Goal: Task Accomplishment & Management: Manage account settings

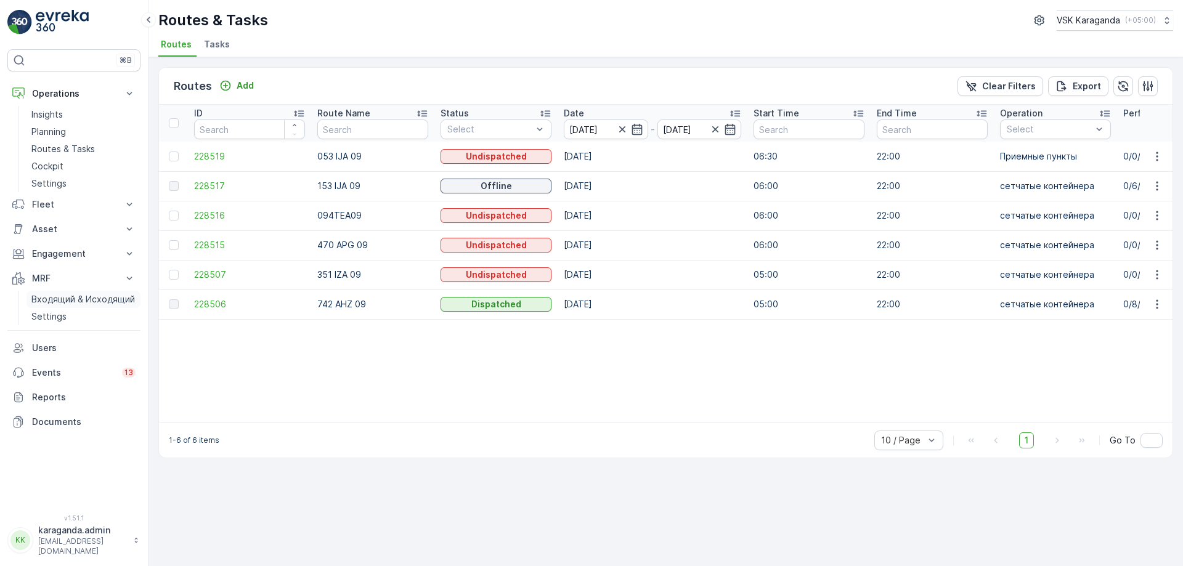
click at [63, 302] on p "Входящий & Исходящий" at bounding box center [83, 299] width 104 height 12
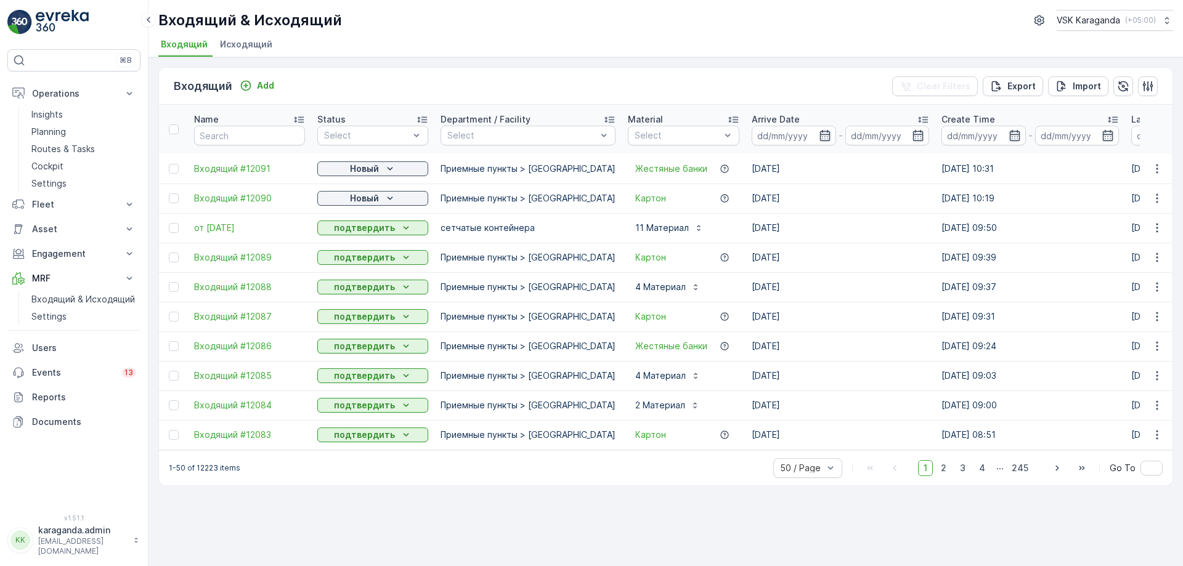
click at [350, 168] on p "Новый" at bounding box center [364, 169] width 29 height 12
click at [350, 203] on span "подтвердить" at bounding box center [353, 204] width 57 height 12
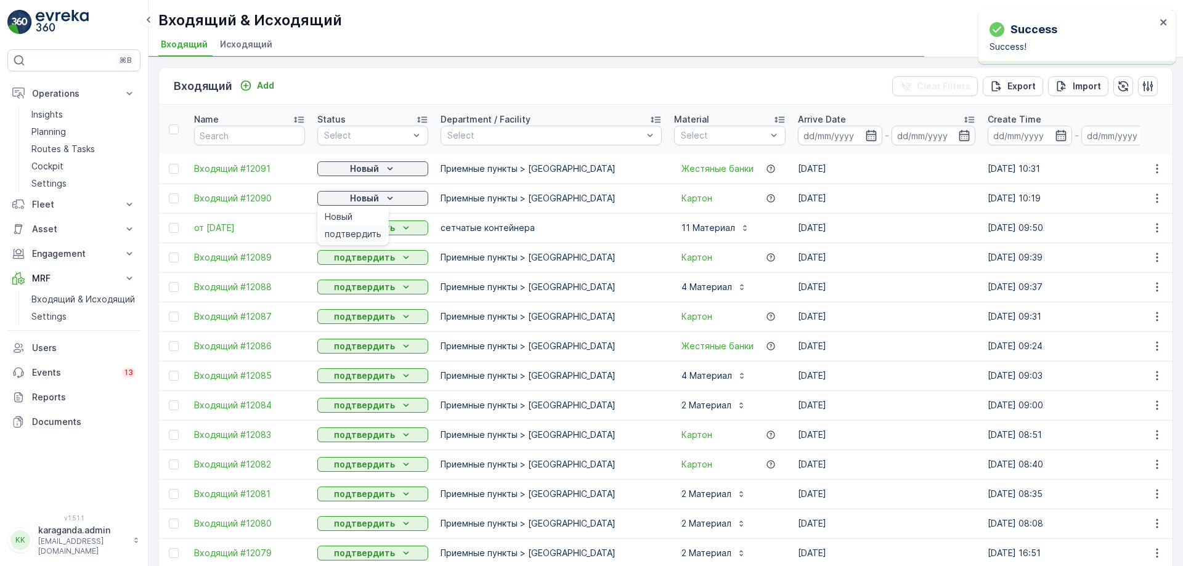
click at [356, 229] on span "подтвердить" at bounding box center [353, 234] width 57 height 12
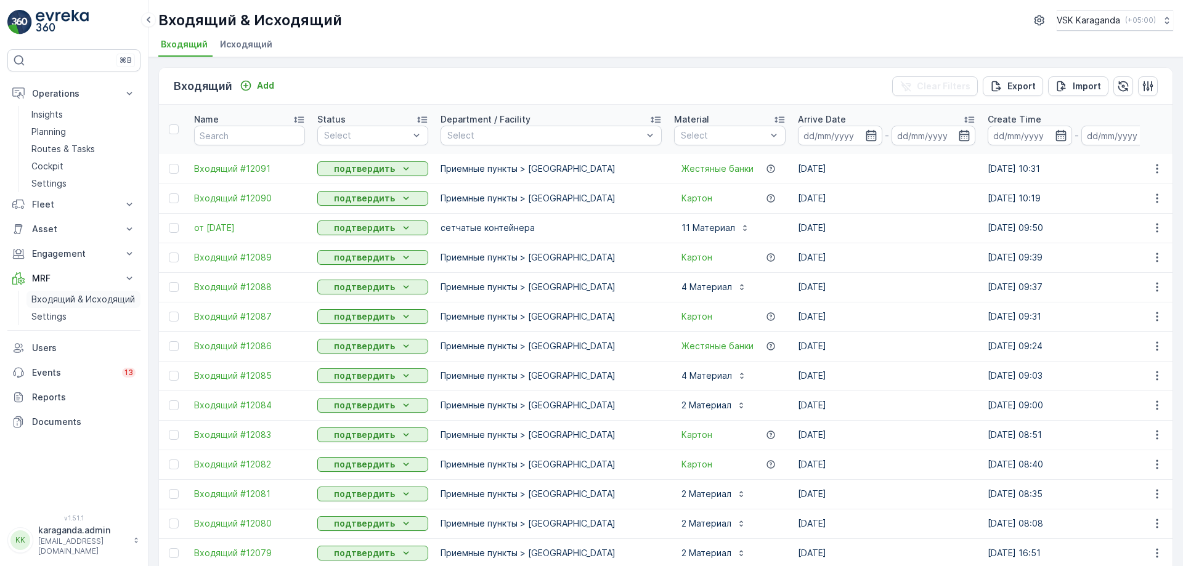
click at [60, 297] on p "Входящий & Исходящий" at bounding box center [83, 299] width 104 height 12
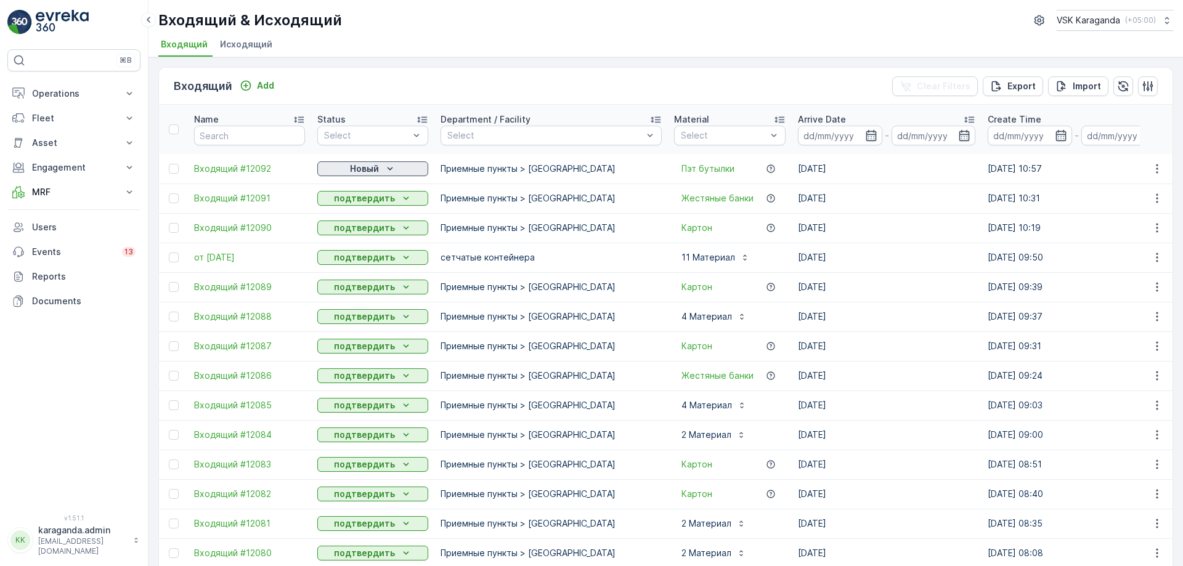
click at [384, 167] on icon "Новый" at bounding box center [390, 169] width 12 height 12
click at [371, 200] on span "подтвердить" at bounding box center [353, 204] width 57 height 12
click at [1123, 563] on td "[DATE] 08:08" at bounding box center [1076, 553] width 190 height 30
click at [883, 285] on td "[DATE]" at bounding box center [887, 287] width 190 height 30
click at [41, 189] on p "MRF" at bounding box center [74, 192] width 84 height 12
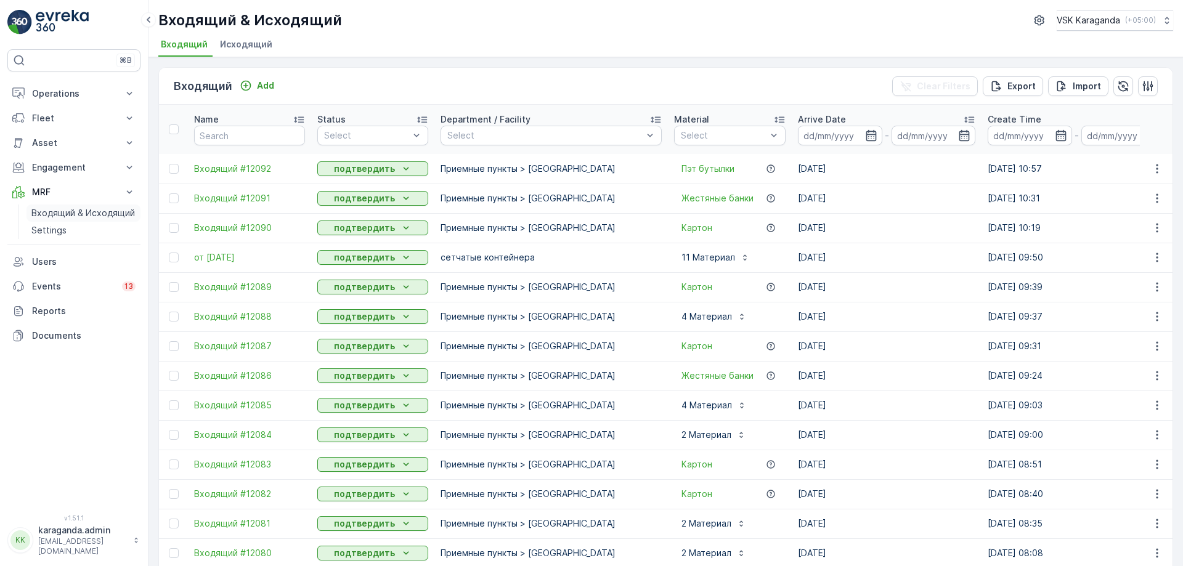
click at [45, 213] on p "Входящий & Исходящий" at bounding box center [83, 213] width 104 height 12
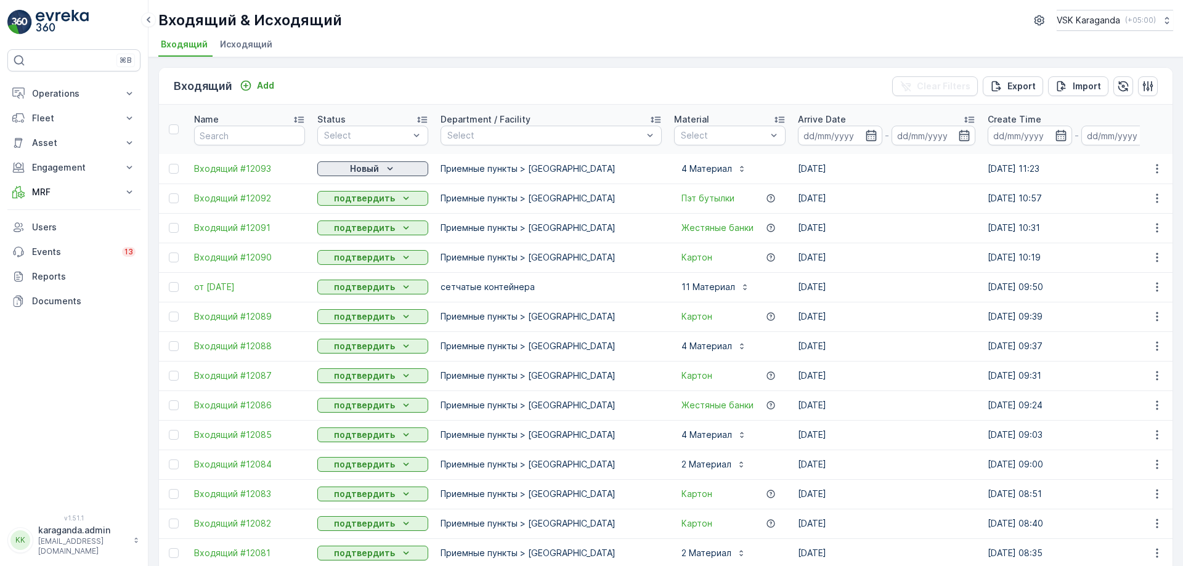
click at [351, 169] on p "Новый" at bounding box center [364, 169] width 29 height 12
click at [349, 201] on span "подтвердить" at bounding box center [353, 204] width 57 height 12
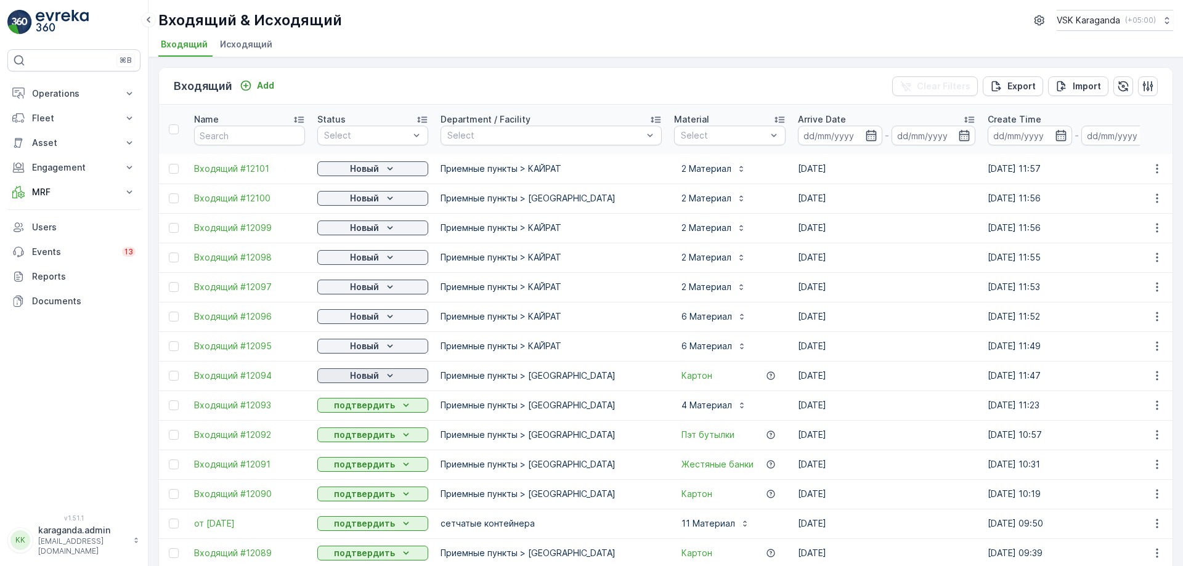
click at [373, 375] on p "Новый" at bounding box center [364, 376] width 29 height 12
click at [362, 412] on span "подтвердить" at bounding box center [353, 411] width 57 height 12
click at [365, 342] on p "Новый" at bounding box center [364, 346] width 29 height 12
click at [354, 378] on span "подтвердить" at bounding box center [353, 382] width 57 height 12
click at [368, 315] on p "Новый" at bounding box center [364, 317] width 29 height 12
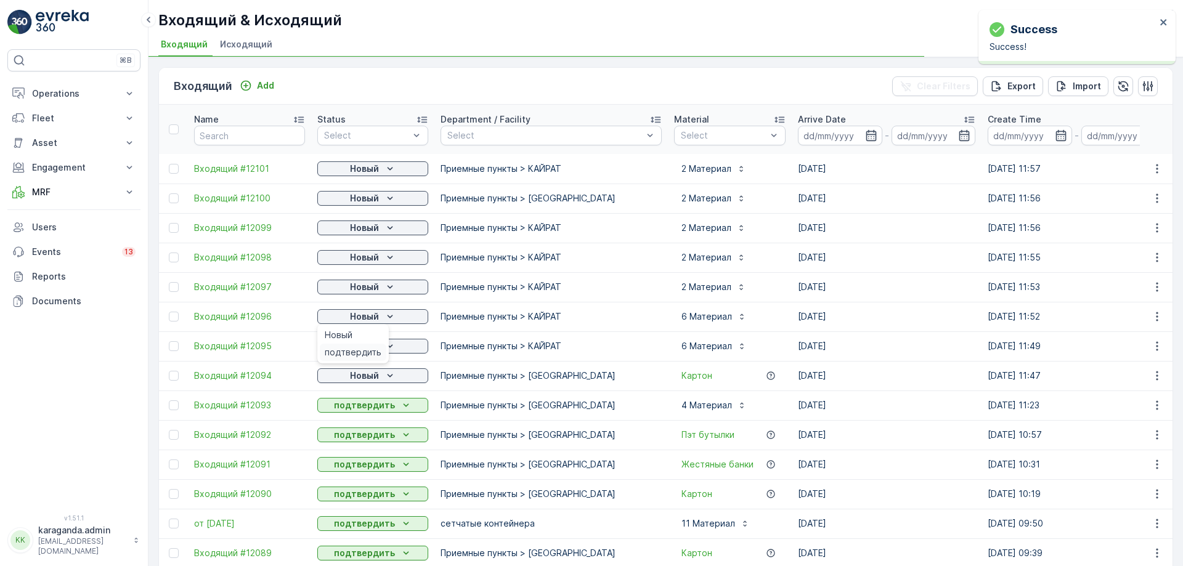
click at [357, 347] on span "подтвердить" at bounding box center [353, 352] width 57 height 12
click at [361, 285] on p "Новый" at bounding box center [364, 287] width 29 height 12
click at [358, 287] on p "Новый" at bounding box center [364, 287] width 29 height 12
click at [351, 323] on span "подтвердить" at bounding box center [353, 323] width 57 height 12
click at [362, 257] on p "Новый" at bounding box center [364, 257] width 29 height 12
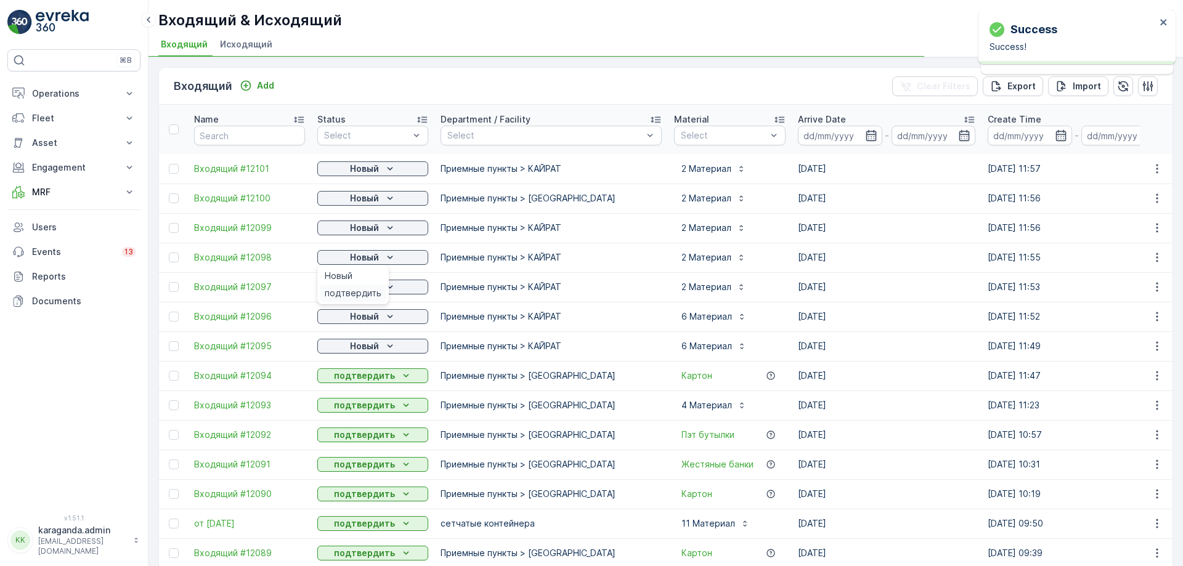
click at [351, 288] on span "подтвердить" at bounding box center [353, 293] width 57 height 12
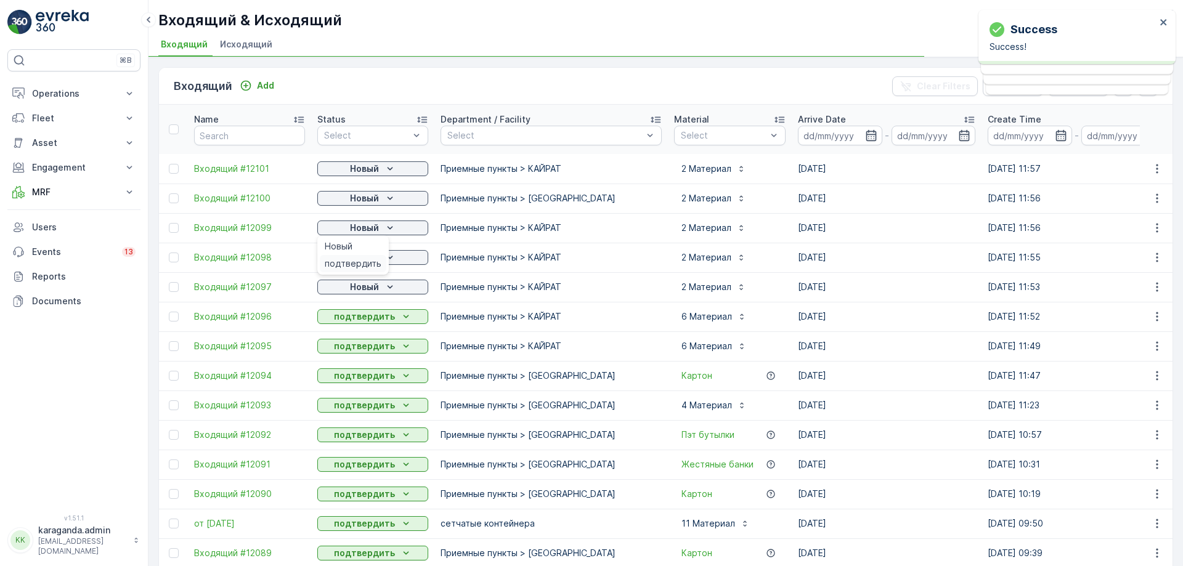
click at [356, 259] on span "подтвердить" at bounding box center [353, 264] width 57 height 12
click at [363, 201] on p "Новый" at bounding box center [364, 198] width 29 height 12
click at [354, 232] on span "подтвердить" at bounding box center [353, 234] width 57 height 12
click at [355, 197] on div "подтвердить" at bounding box center [353, 204] width 67 height 17
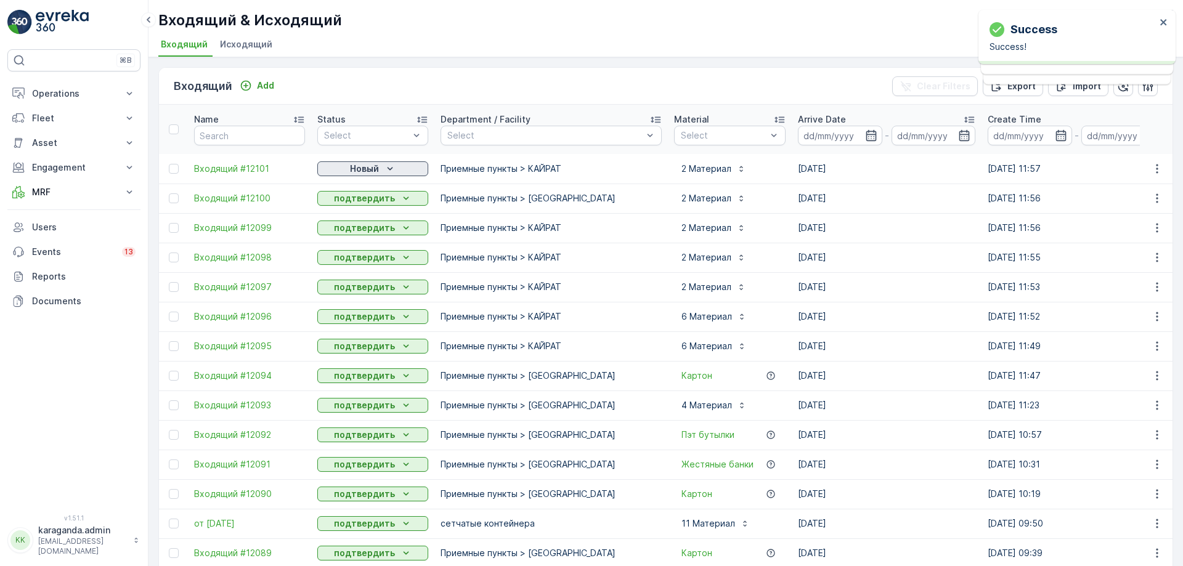
click at [356, 164] on p "Новый" at bounding box center [364, 169] width 29 height 12
click at [354, 202] on span "подтвердить" at bounding box center [353, 204] width 57 height 12
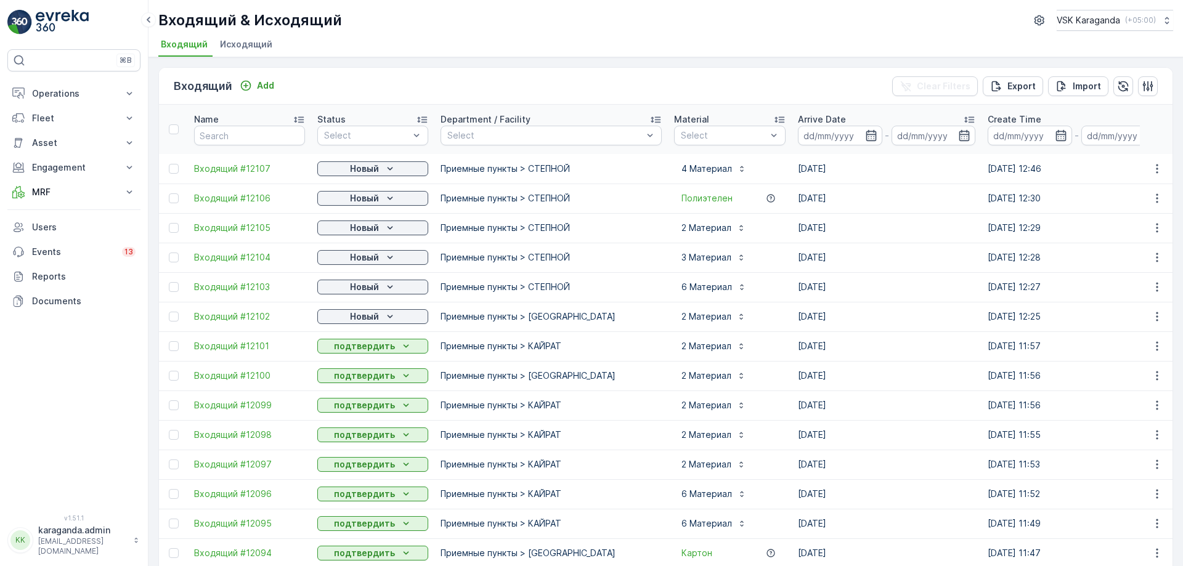
click at [375, 315] on p "Новый" at bounding box center [364, 317] width 29 height 12
click at [373, 347] on span "подтвердить" at bounding box center [353, 352] width 57 height 12
click at [381, 285] on div "Новый" at bounding box center [372, 287] width 101 height 12
click at [369, 320] on span "подтвердить" at bounding box center [353, 323] width 57 height 12
click at [375, 261] on p "Новый" at bounding box center [364, 257] width 29 height 12
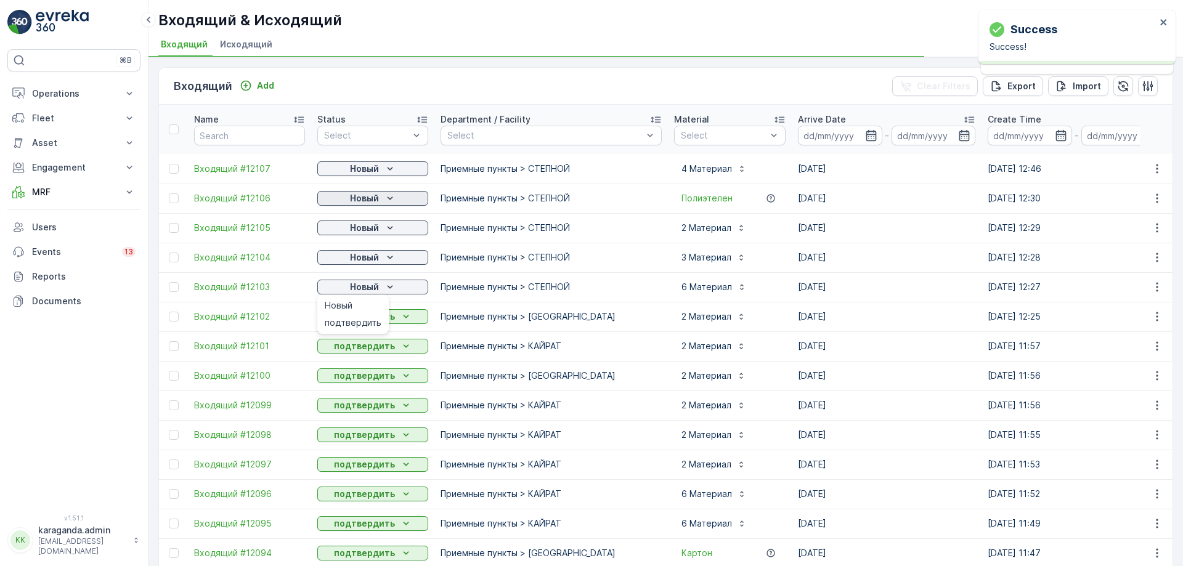
click at [380, 198] on div "Новый" at bounding box center [372, 198] width 101 height 12
click at [368, 230] on span "подтвердить" at bounding box center [353, 234] width 57 height 12
click at [357, 198] on span "подтвердить" at bounding box center [353, 204] width 57 height 12
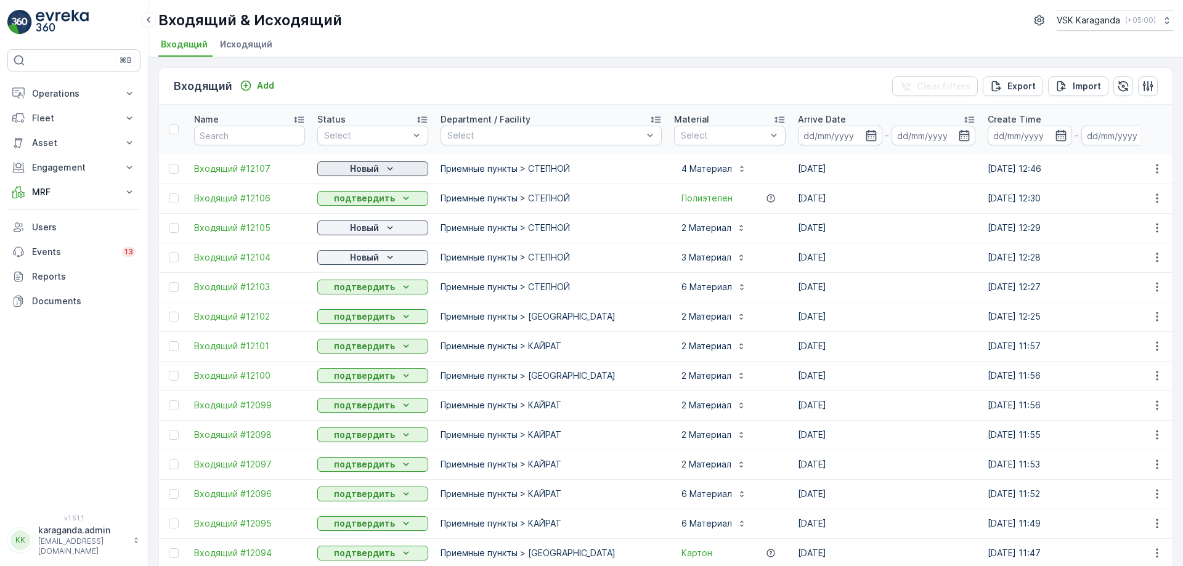
click at [364, 166] on p "Новый" at bounding box center [364, 169] width 29 height 12
click at [357, 202] on span "подтвердить" at bounding box center [353, 204] width 57 height 12
click at [358, 230] on p "Новый" at bounding box center [364, 228] width 29 height 12
click at [360, 256] on div "подтвердить" at bounding box center [353, 263] width 67 height 17
click at [383, 256] on div "Новый" at bounding box center [372, 257] width 101 height 12
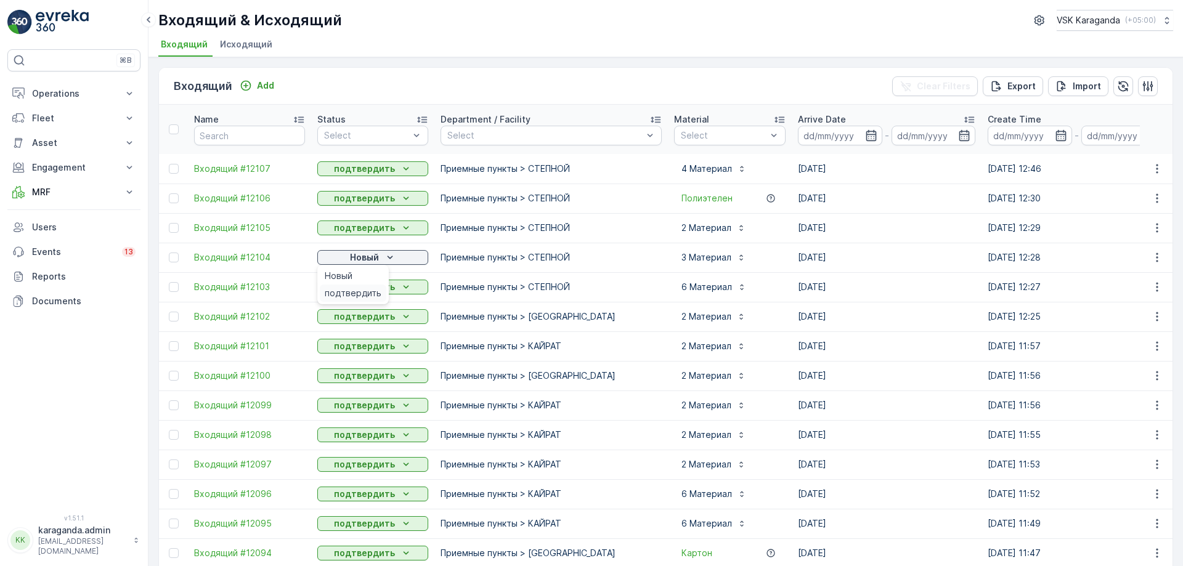
click at [375, 289] on span "подтвердить" at bounding box center [353, 293] width 57 height 12
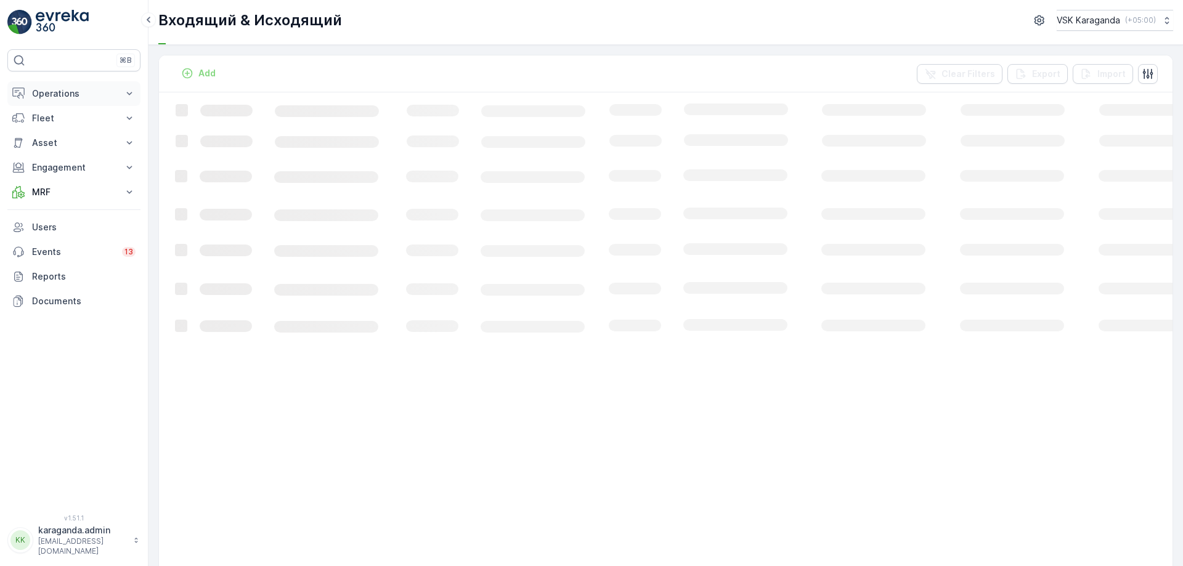
click at [55, 99] on p "Operations" at bounding box center [74, 93] width 84 height 12
click at [52, 147] on p "Routes & Tasks" at bounding box center [62, 149] width 63 height 12
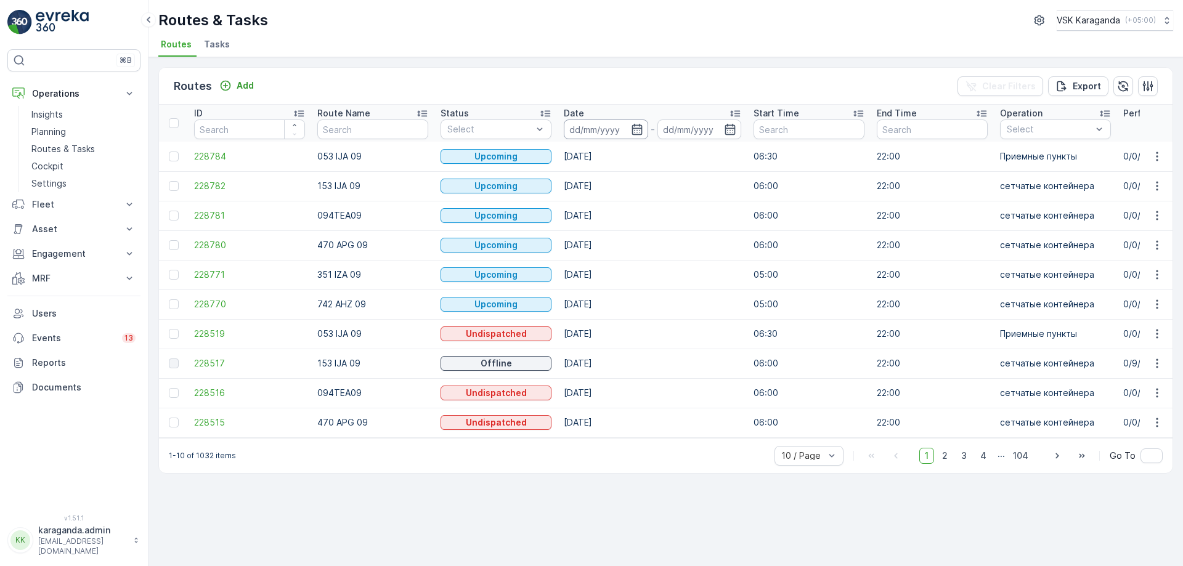
click at [636, 136] on input at bounding box center [606, 130] width 84 height 20
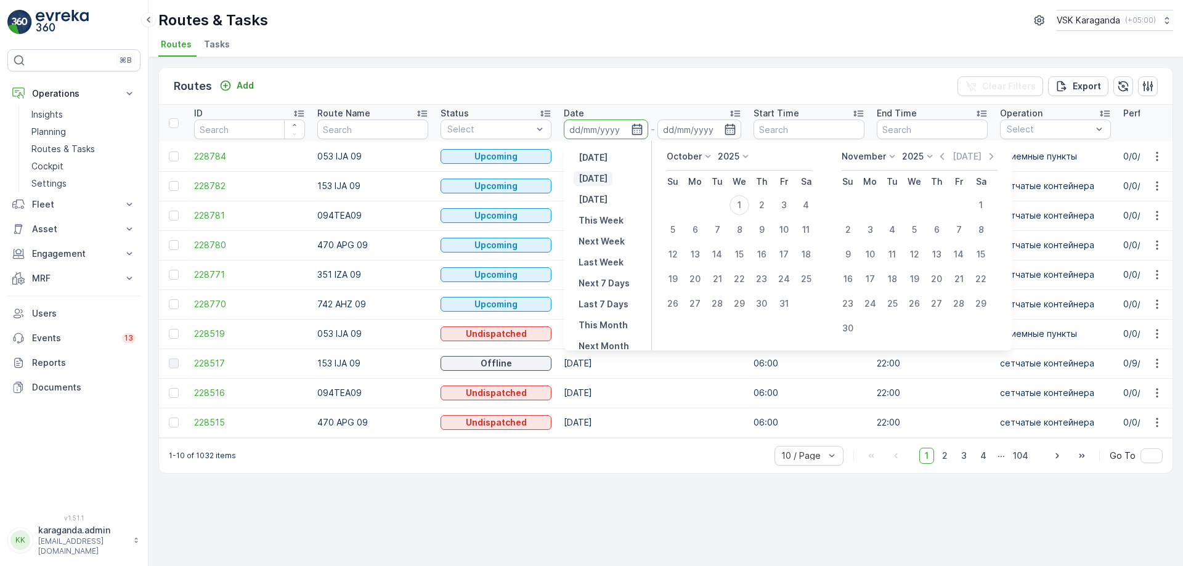
click at [598, 175] on p "[DATE]" at bounding box center [592, 179] width 29 height 12
type input "[DATE]"
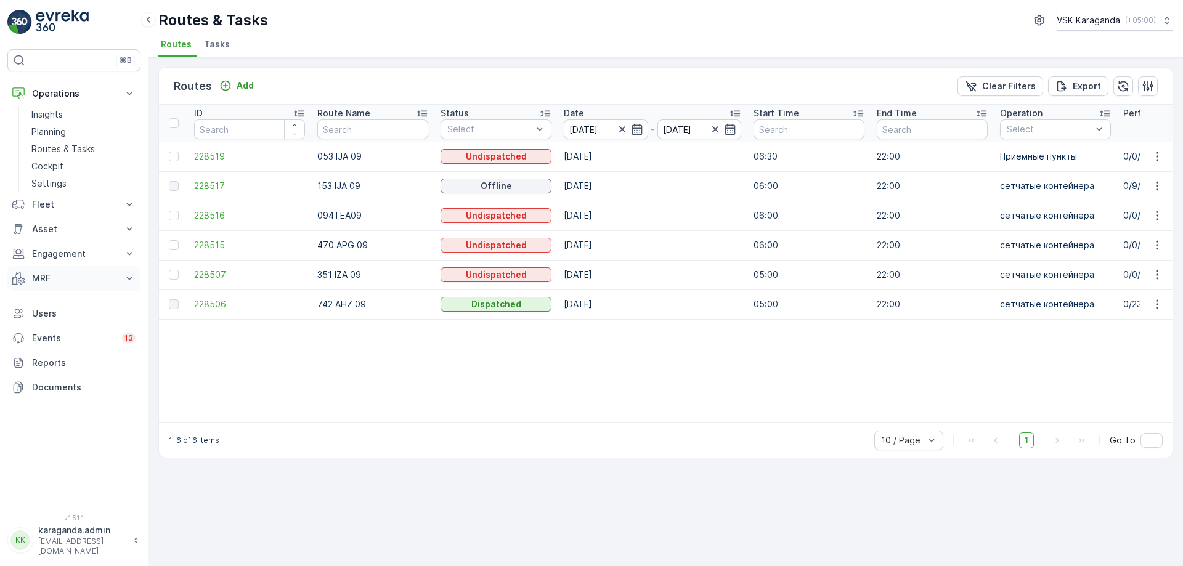
click at [35, 272] on button "MRF" at bounding box center [73, 278] width 133 height 25
click at [61, 294] on p "Входящий & Исходящий" at bounding box center [83, 299] width 104 height 12
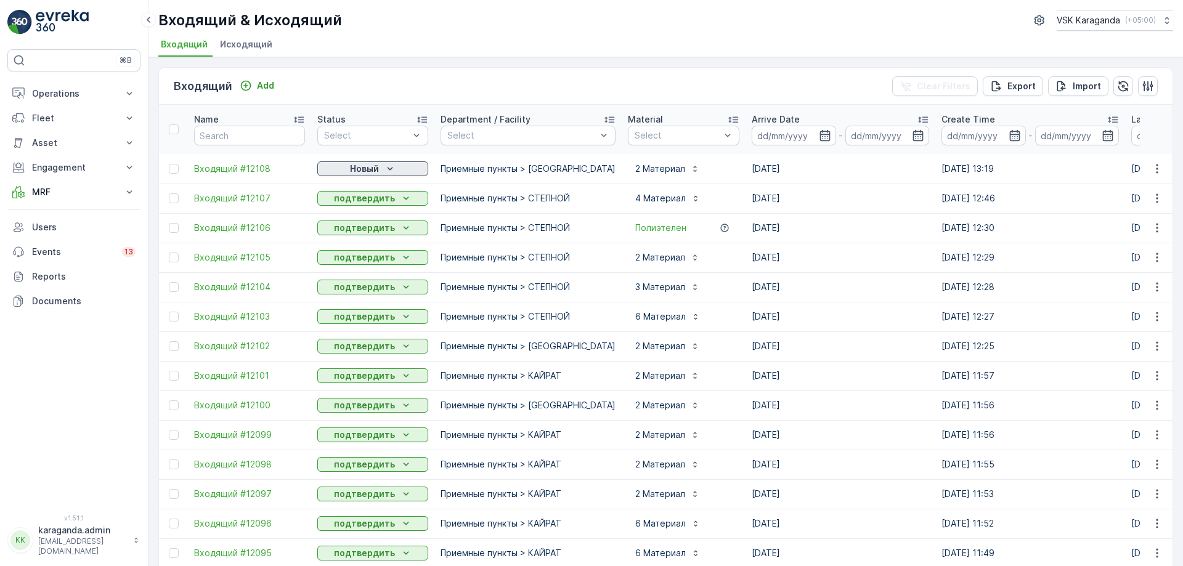
click at [375, 169] on p "Новый" at bounding box center [364, 169] width 29 height 12
click at [365, 199] on span "подтвердить" at bounding box center [353, 204] width 57 height 12
click at [39, 87] on button "Operations" at bounding box center [73, 93] width 133 height 25
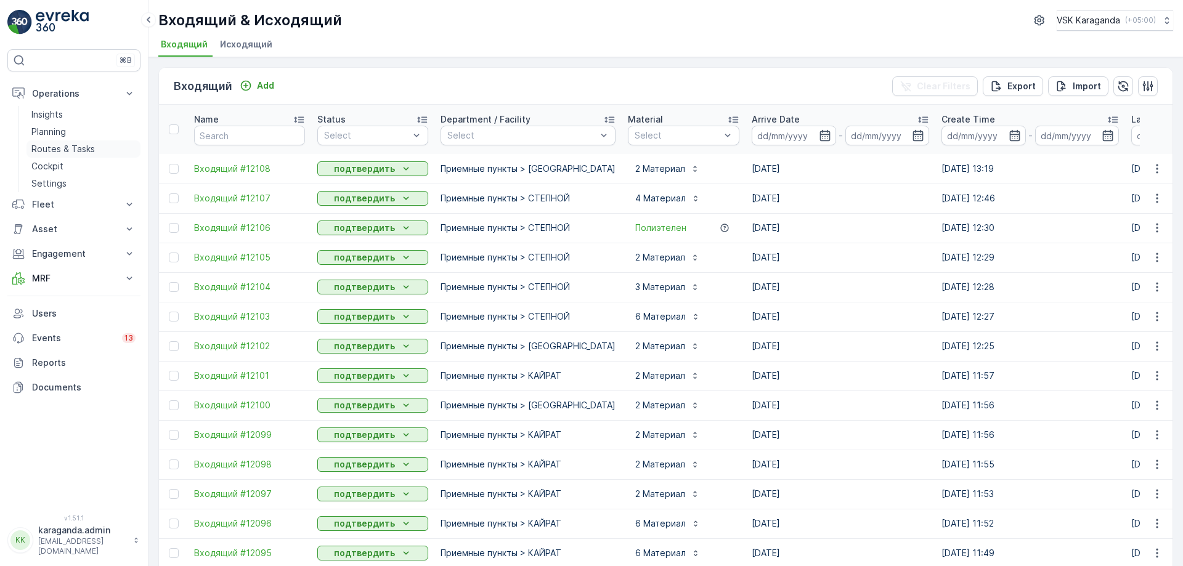
click at [49, 156] on link "Routes & Tasks" at bounding box center [83, 148] width 114 height 17
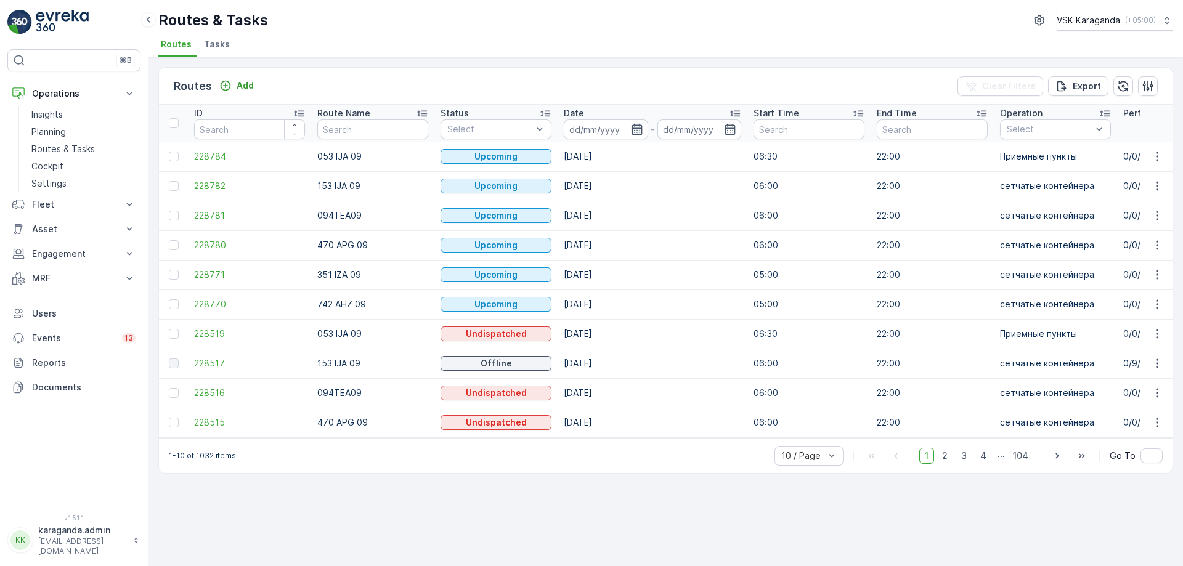
click at [635, 131] on icon "button" at bounding box center [637, 129] width 12 height 12
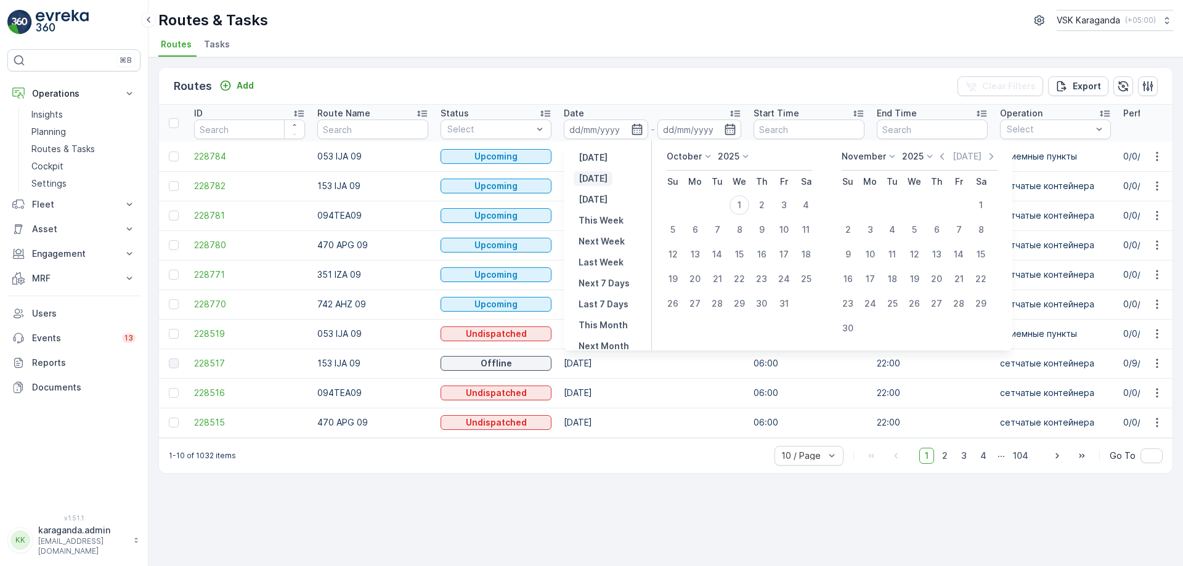
click at [588, 179] on p "[DATE]" at bounding box center [592, 179] width 29 height 12
type input "[DATE]"
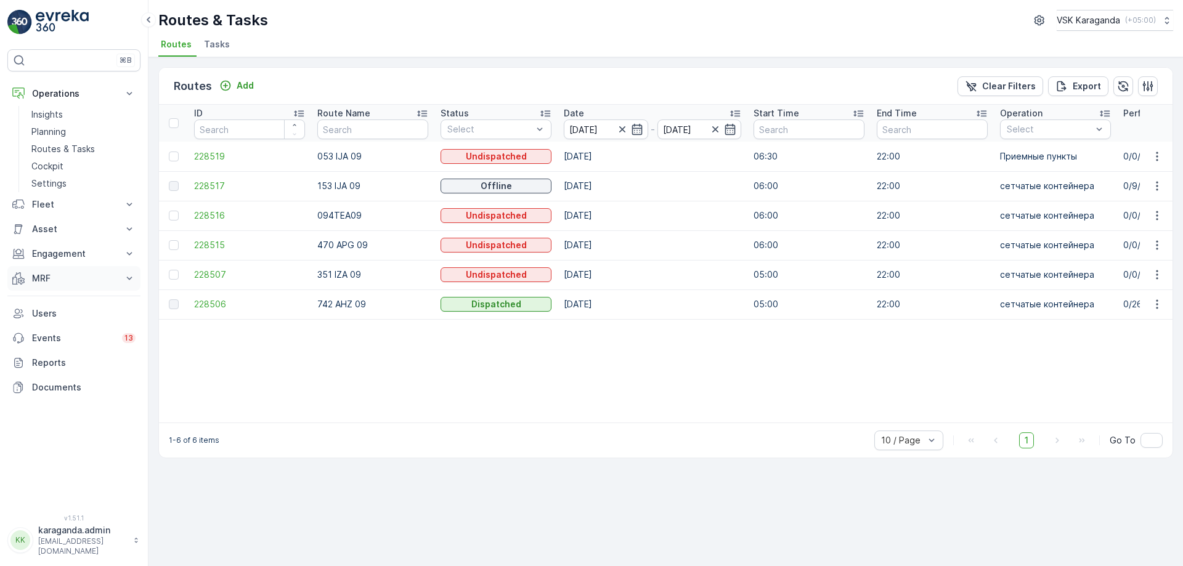
click at [41, 275] on p "MRF" at bounding box center [74, 278] width 84 height 12
click at [44, 303] on p "Входящий & Исходящий" at bounding box center [83, 299] width 104 height 12
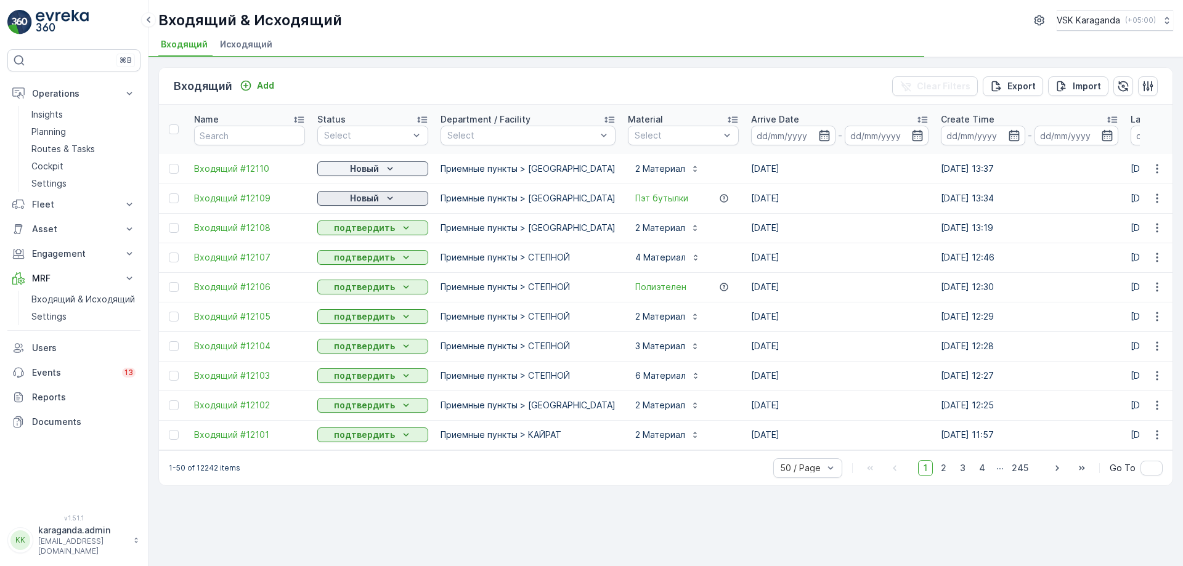
drag, startPoint x: 351, startPoint y: 198, endPoint x: 354, endPoint y: 205, distance: 6.9
click at [351, 198] on p "Новый" at bounding box center [364, 198] width 29 height 12
click at [357, 230] on span "подтвердить" at bounding box center [353, 234] width 57 height 12
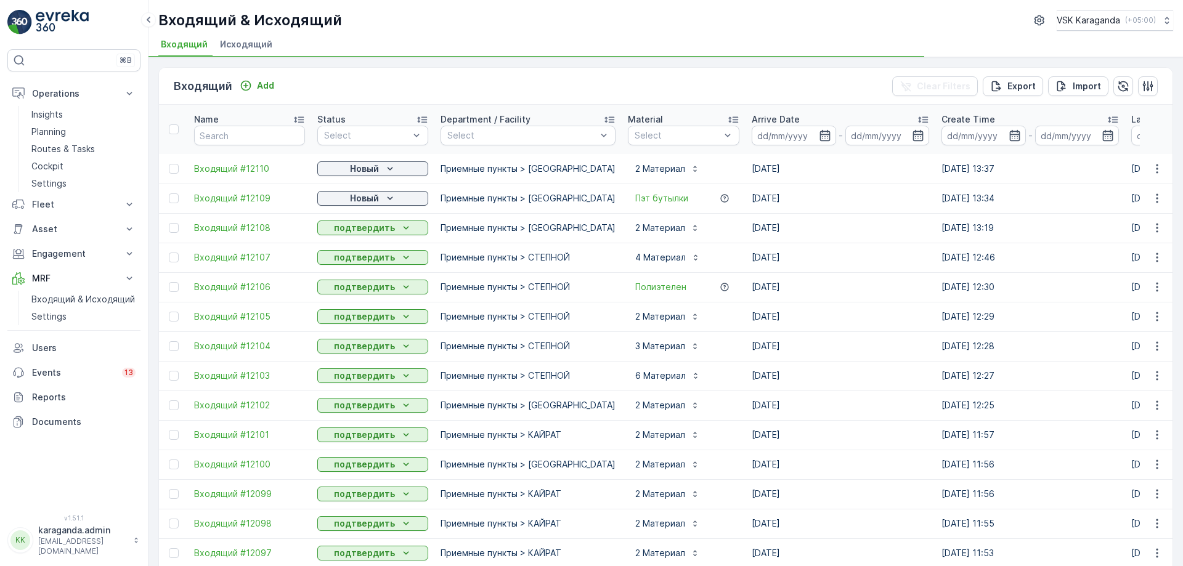
click at [375, 168] on p "Новый" at bounding box center [364, 169] width 29 height 12
click at [369, 200] on span "подтвердить" at bounding box center [353, 204] width 57 height 12
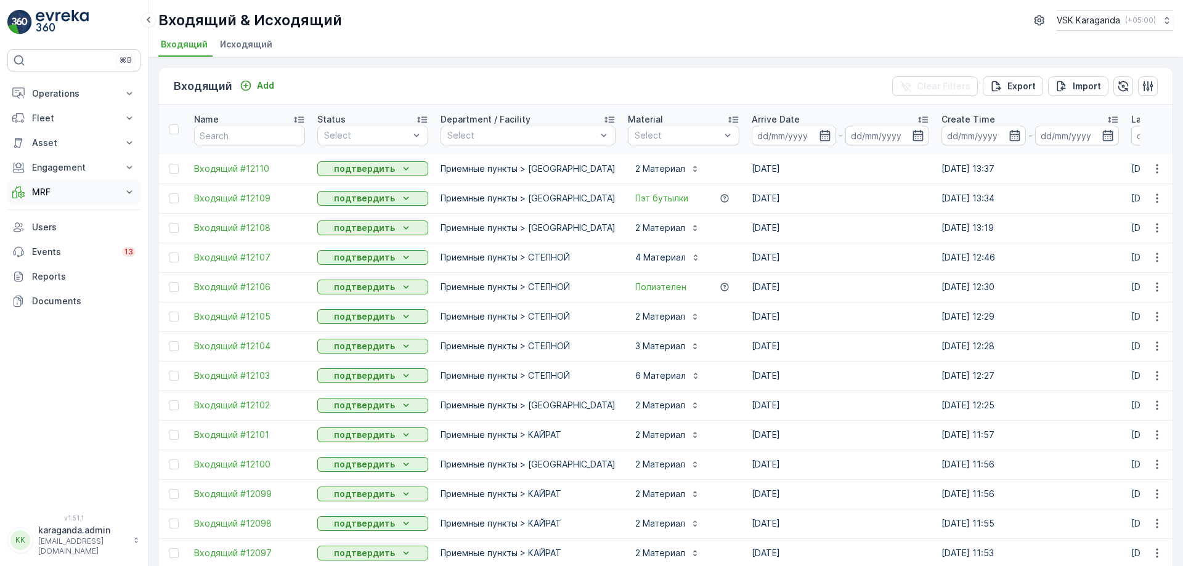
click at [51, 194] on p "MRF" at bounding box center [74, 192] width 84 height 12
click at [47, 211] on p "Входящий & Исходящий" at bounding box center [83, 213] width 104 height 12
click at [78, 217] on p "Входящий & Исходящий" at bounding box center [83, 213] width 104 height 12
click at [56, 211] on p "Входящий & Исходящий" at bounding box center [83, 213] width 104 height 12
click at [84, 208] on p "Входящий & Исходящий" at bounding box center [83, 213] width 104 height 12
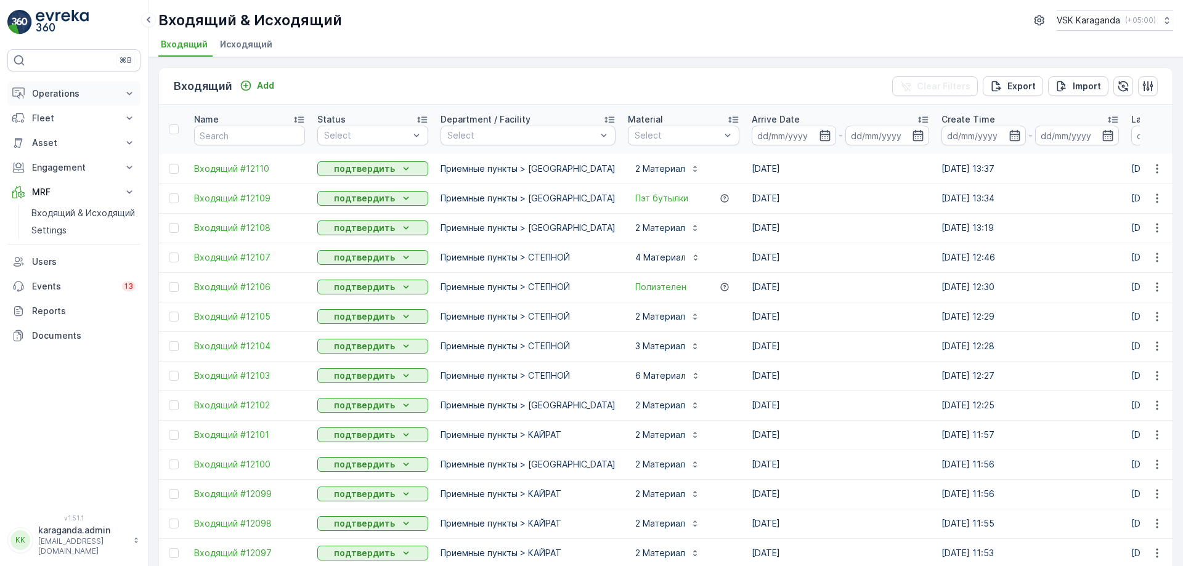
click at [74, 92] on p "Operations" at bounding box center [74, 93] width 84 height 12
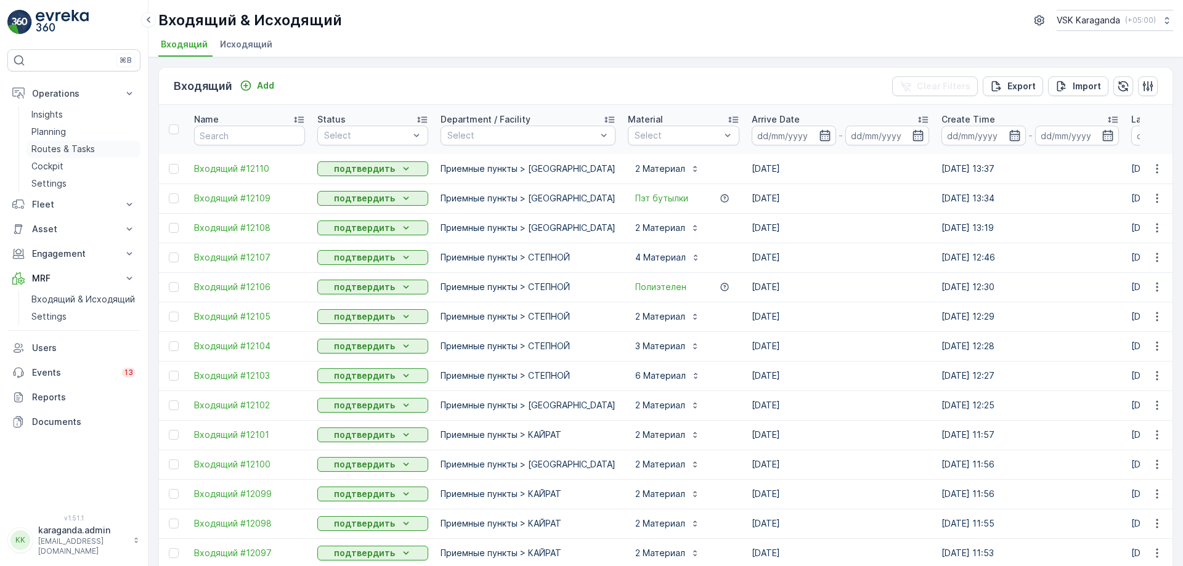
click at [79, 147] on p "Routes & Tasks" at bounding box center [62, 149] width 63 height 12
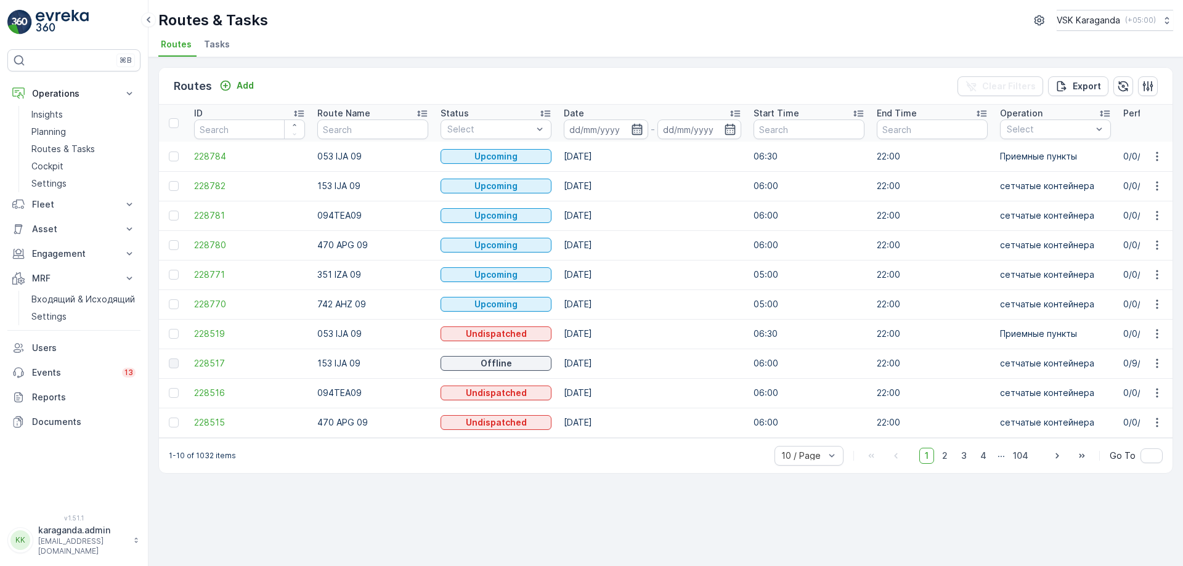
click at [639, 128] on icon "button" at bounding box center [636, 129] width 10 height 11
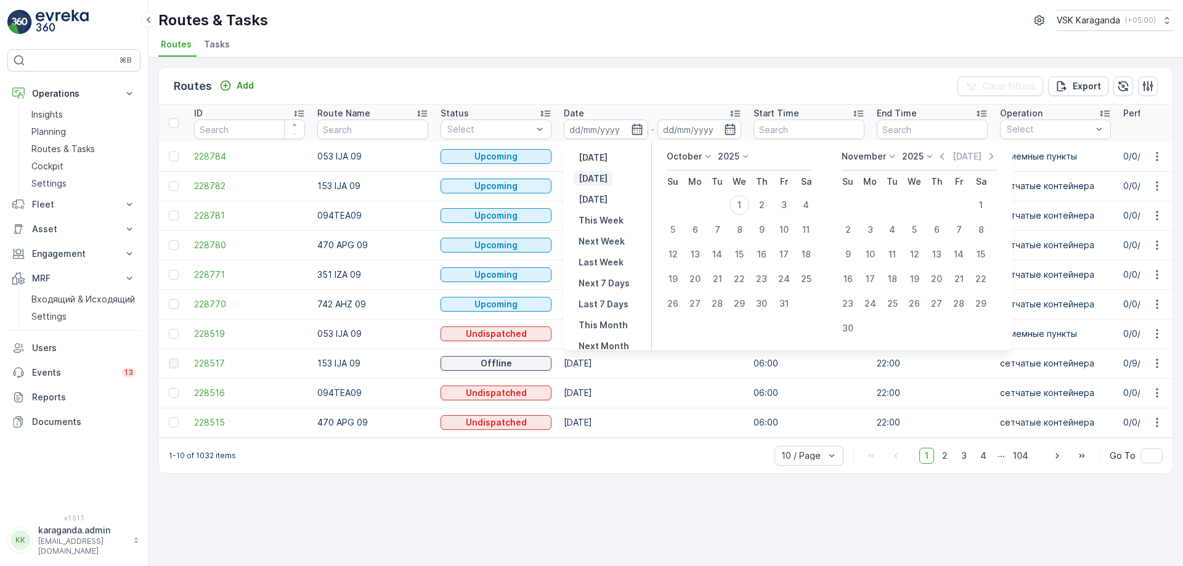
click at [585, 178] on p "Today" at bounding box center [592, 179] width 29 height 12
type input "[DATE]"
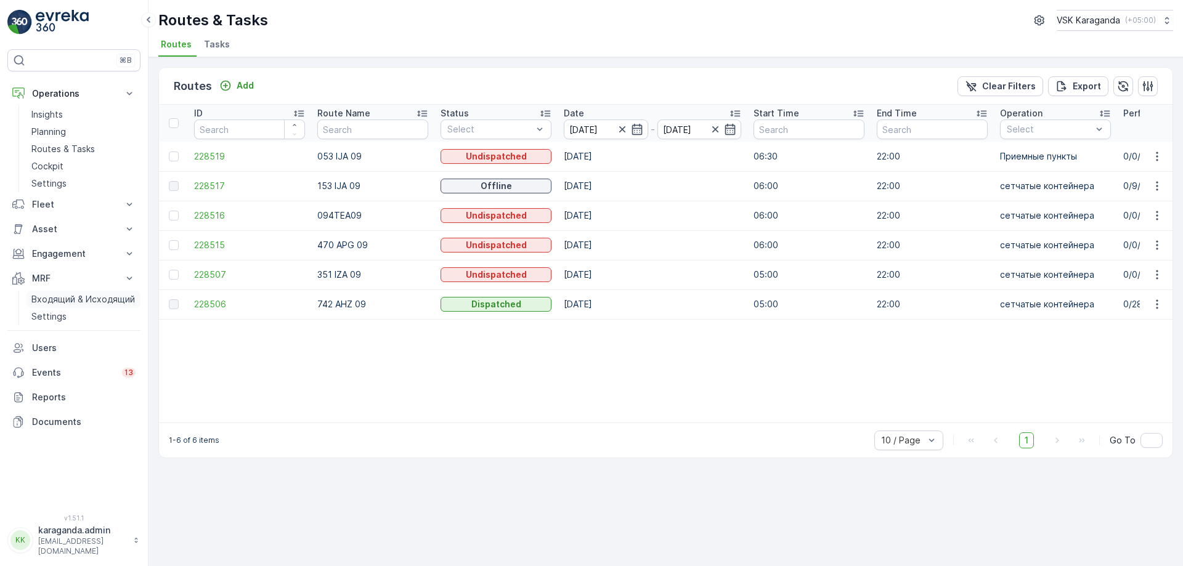
click at [58, 298] on p "Входящий & Исходящий" at bounding box center [83, 299] width 104 height 12
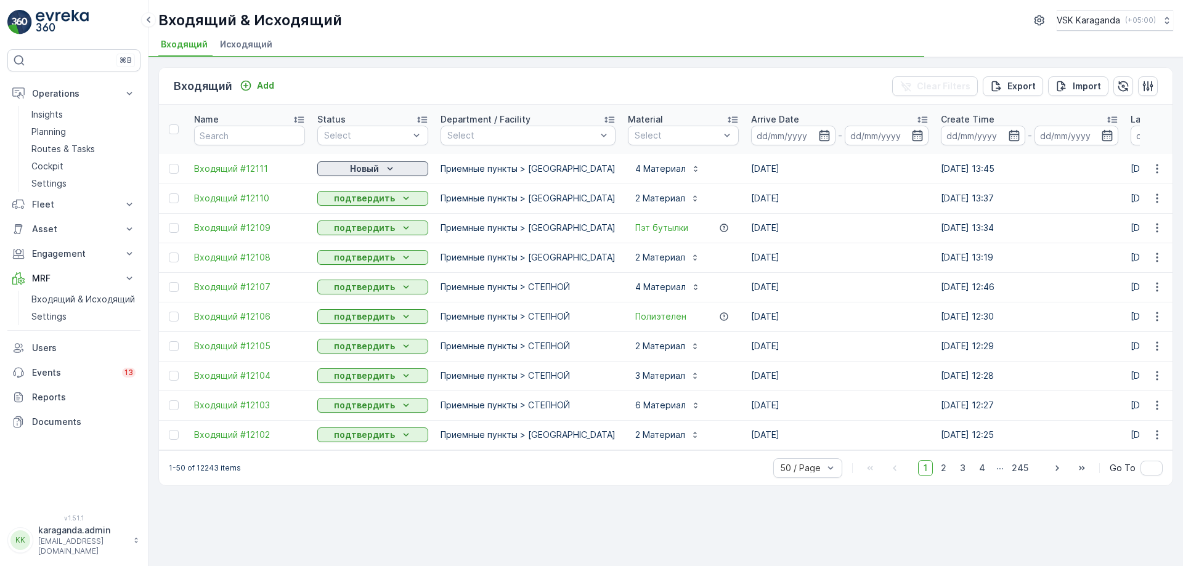
click at [356, 170] on p "Новый" at bounding box center [364, 169] width 29 height 12
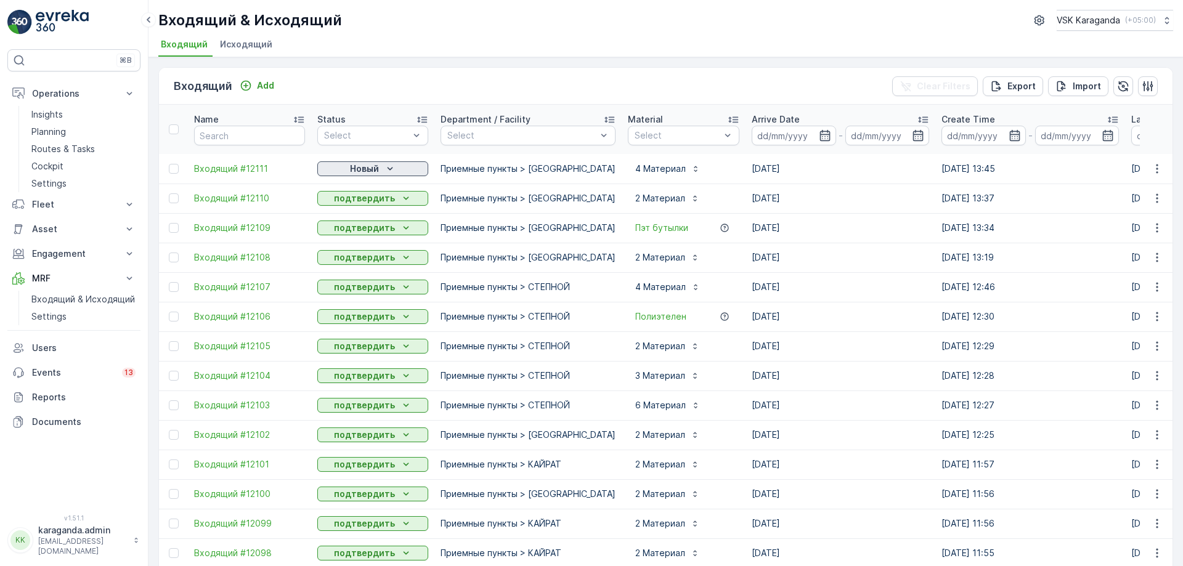
click at [388, 164] on icon "Новый" at bounding box center [390, 169] width 12 height 12
click at [363, 200] on span "подтвердить" at bounding box center [353, 204] width 57 height 12
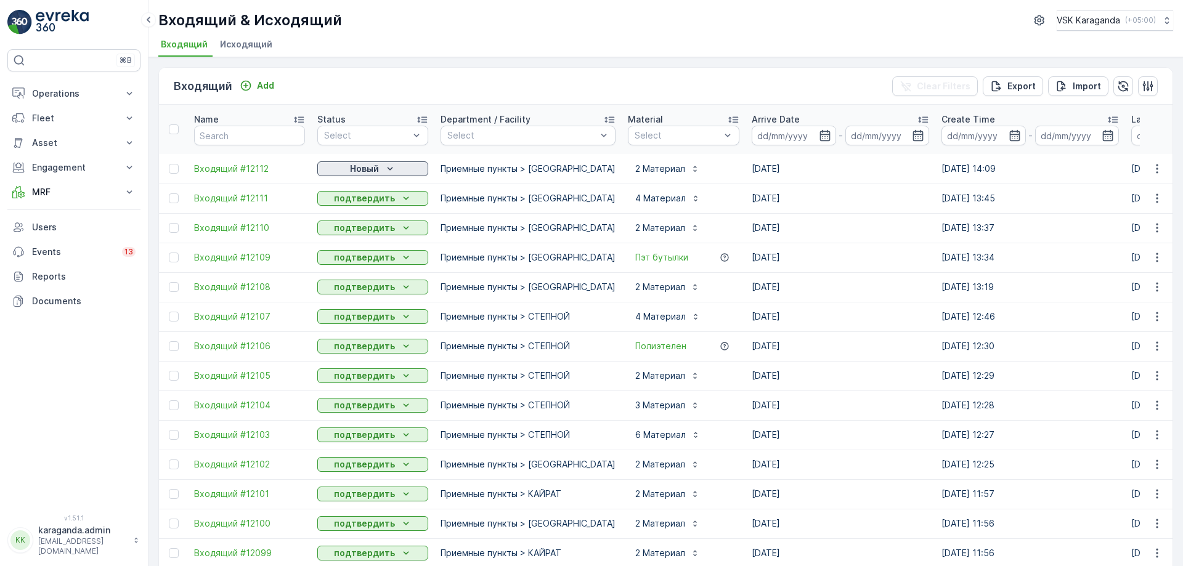
click at [331, 165] on div "Новый" at bounding box center [372, 169] width 101 height 12
click at [336, 205] on span "подтвердить" at bounding box center [353, 204] width 57 height 12
click at [48, 192] on p "MRF" at bounding box center [74, 192] width 84 height 12
click at [45, 214] on p "Входящий & Исходящий" at bounding box center [83, 213] width 104 height 12
click at [386, 166] on icon "Новый" at bounding box center [390, 169] width 12 height 12
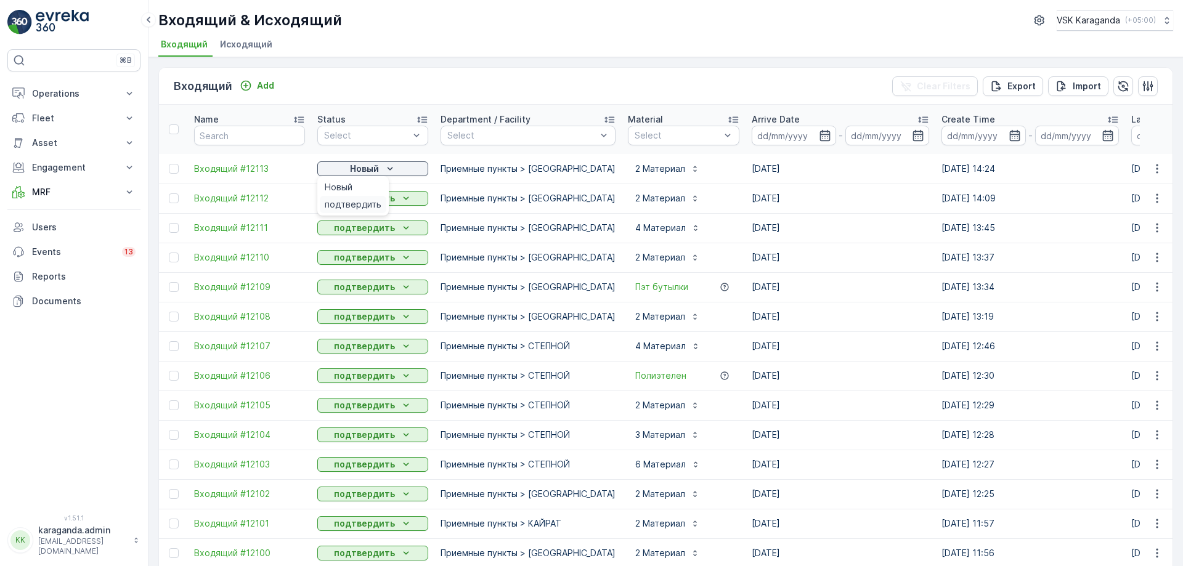
click at [368, 198] on span "подтвердить" at bounding box center [353, 204] width 57 height 12
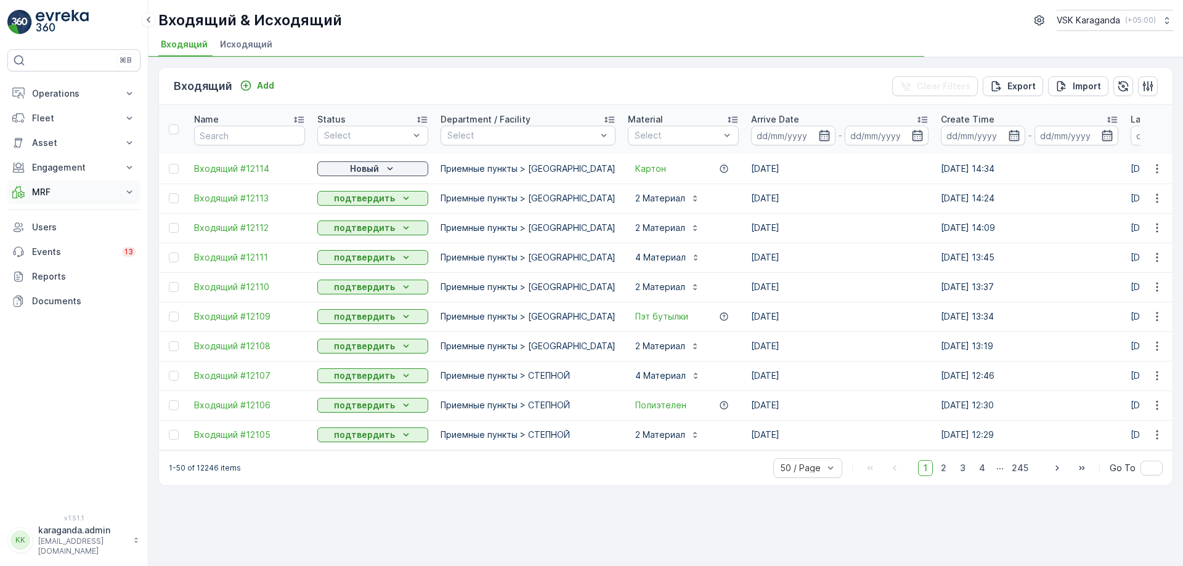
click at [47, 192] on p "MRF" at bounding box center [74, 192] width 84 height 12
click at [365, 169] on p "Новый" at bounding box center [364, 169] width 29 height 12
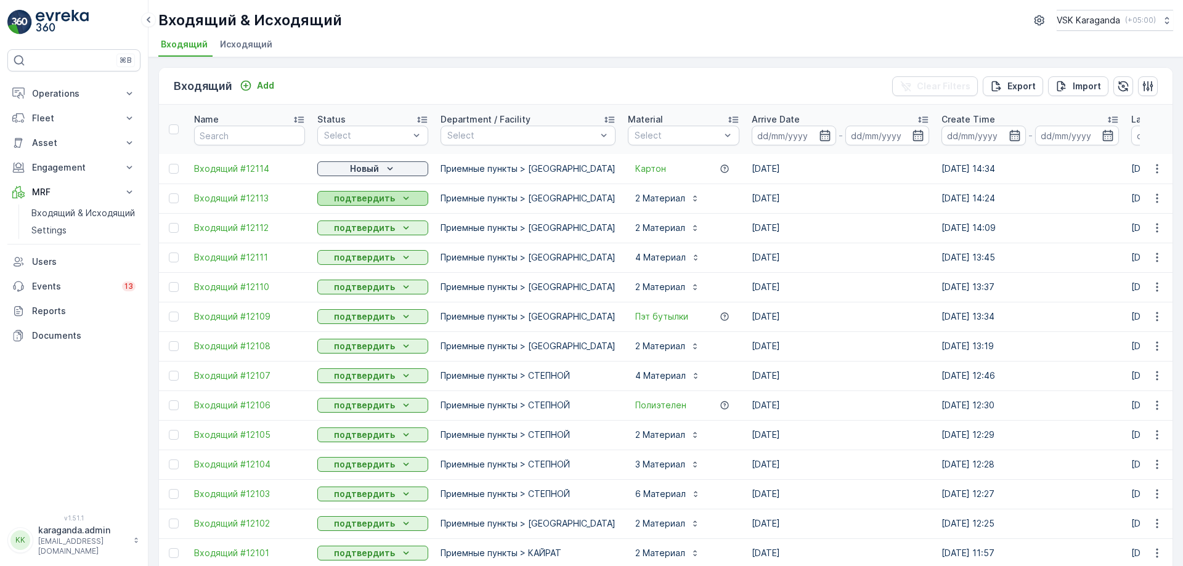
click at [357, 204] on p "подтвердить" at bounding box center [364, 198] width 61 height 12
click at [335, 171] on div "Новый" at bounding box center [372, 169] width 101 height 12
click at [339, 200] on span "подтвердить" at bounding box center [353, 204] width 57 height 12
click at [109, 209] on p "Входящий & Исходящий" at bounding box center [83, 213] width 104 height 12
